Goal: Go to known website: Access a specific website the user already knows

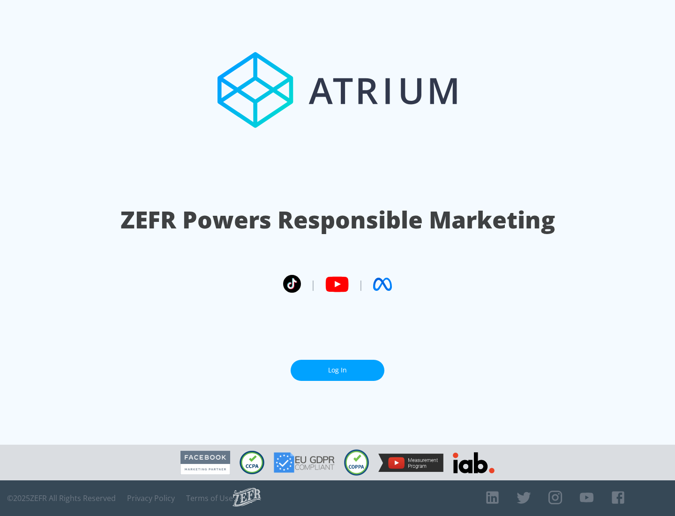
click at [338, 370] on link "Log In" at bounding box center [338, 370] width 94 height 21
